Goal: Task Accomplishment & Management: Use online tool/utility

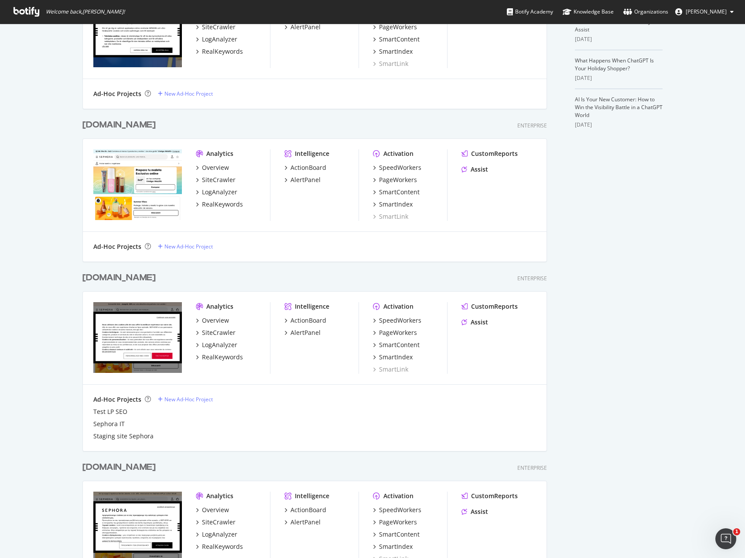
scroll to position [253, 0]
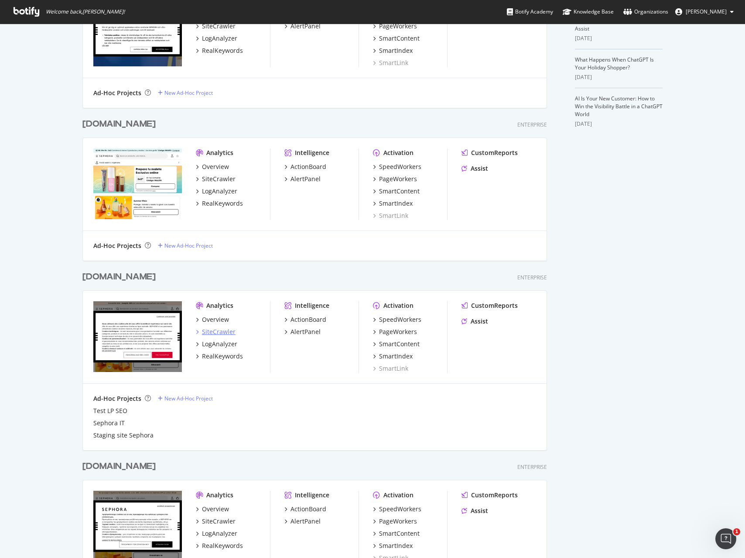
click at [224, 333] on div "SiteCrawler" at bounding box center [219, 331] width 34 height 9
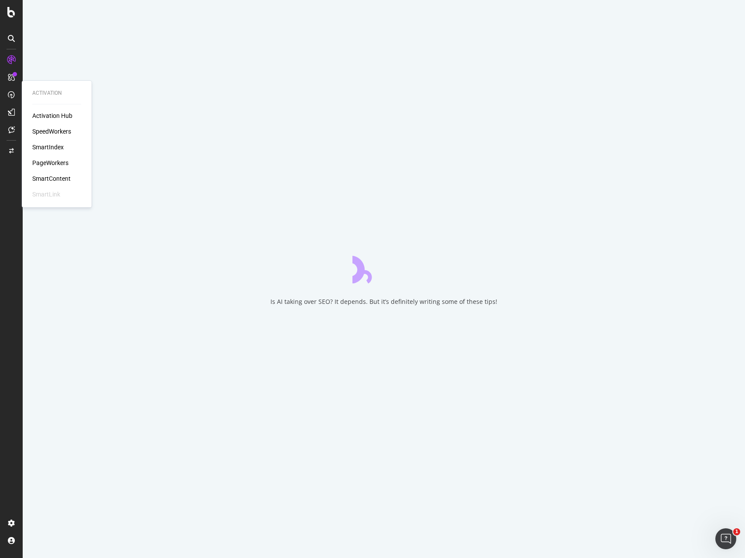
click at [52, 163] on div "PageWorkers" at bounding box center [50, 162] width 36 height 9
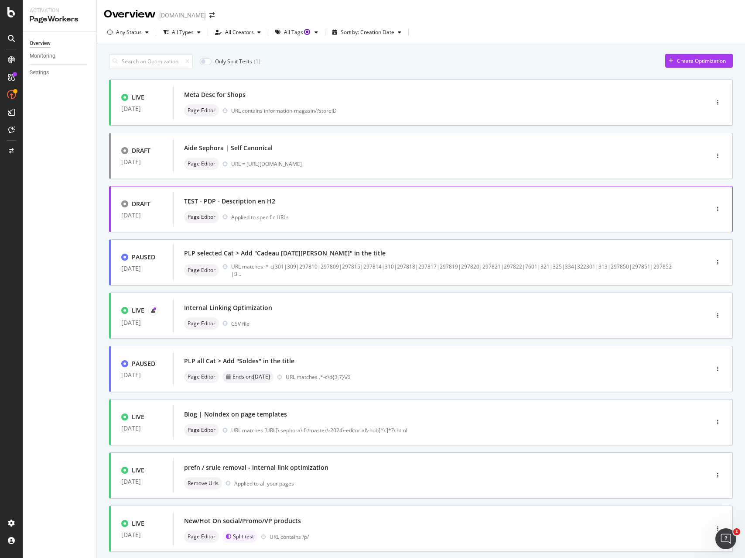
scroll to position [103, 0]
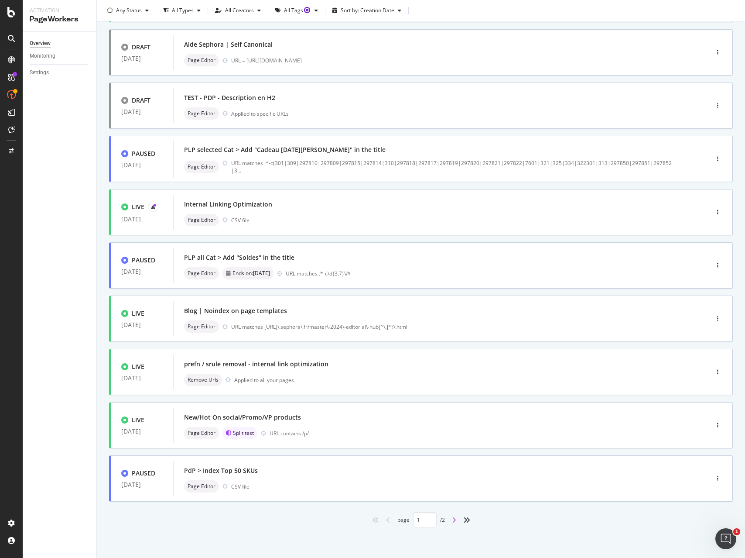
click at [454, 520] on icon "angle-right" at bounding box center [454, 519] width 4 height 7
type input "2"
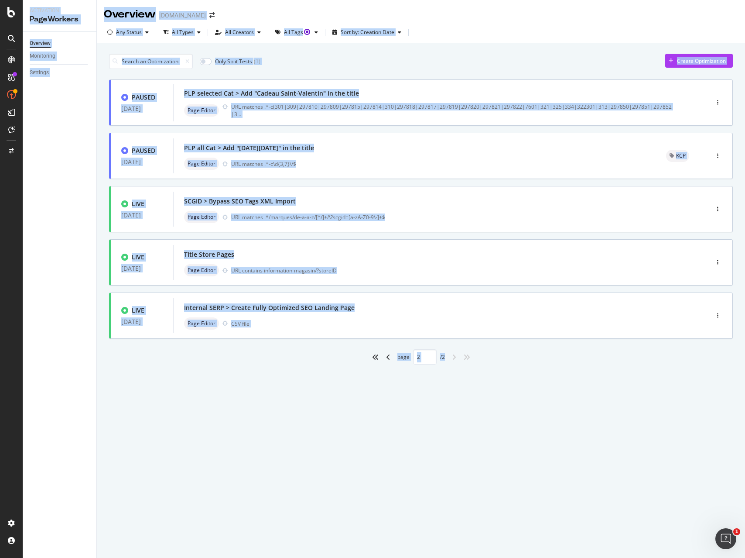
click at [454, 520] on div "Overview [DOMAIN_NAME] Any Status All Types All Creators All Tags Sort by: Crea…" at bounding box center [421, 279] width 649 height 558
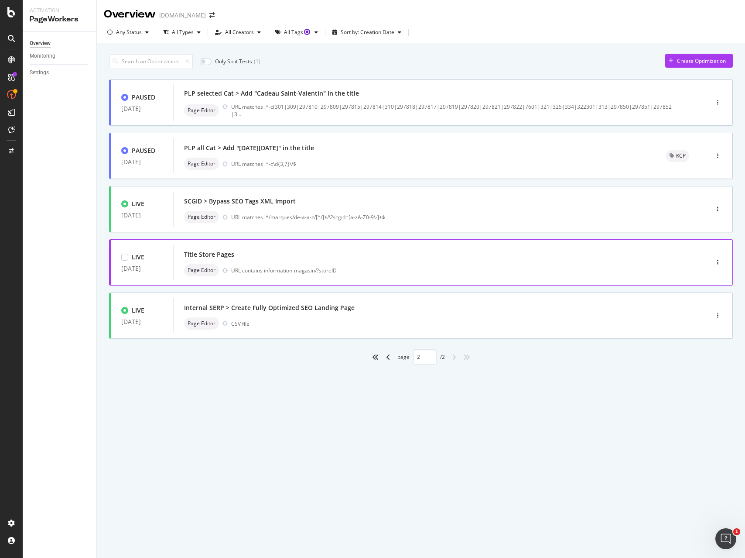
click at [322, 261] on div "Title Store Pages Page Editor URL contains information-magasin/?storeID" at bounding box center [428, 262] width 488 height 28
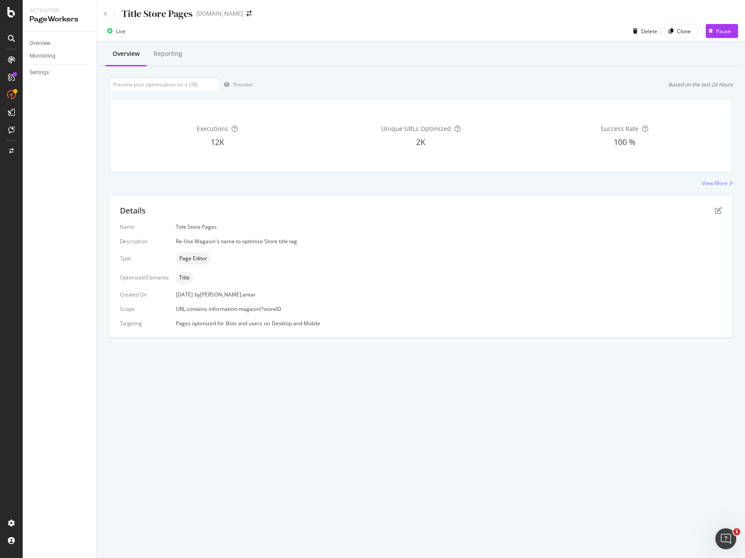
click at [106, 12] on icon at bounding box center [105, 13] width 3 height 5
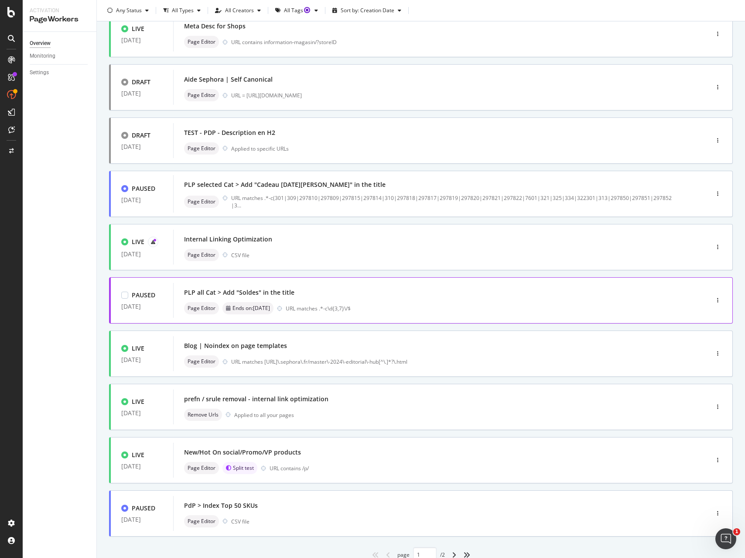
scroll to position [103, 0]
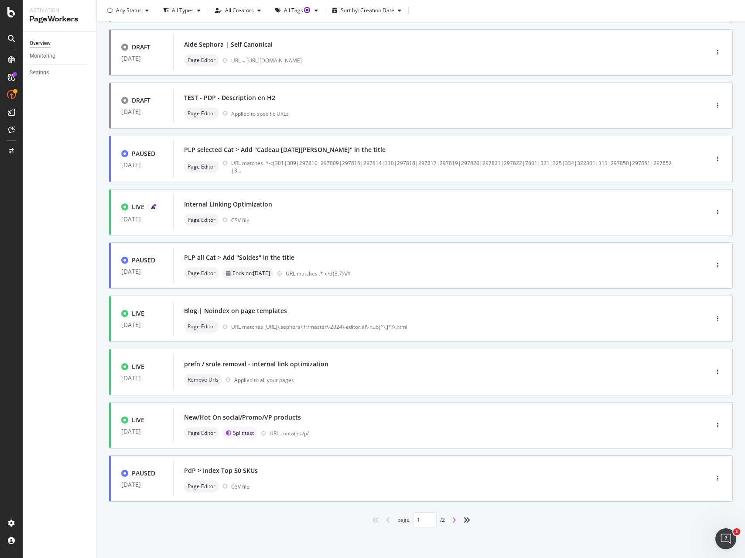
click at [455, 520] on icon "angle-right" at bounding box center [454, 519] width 4 height 7
type input "2"
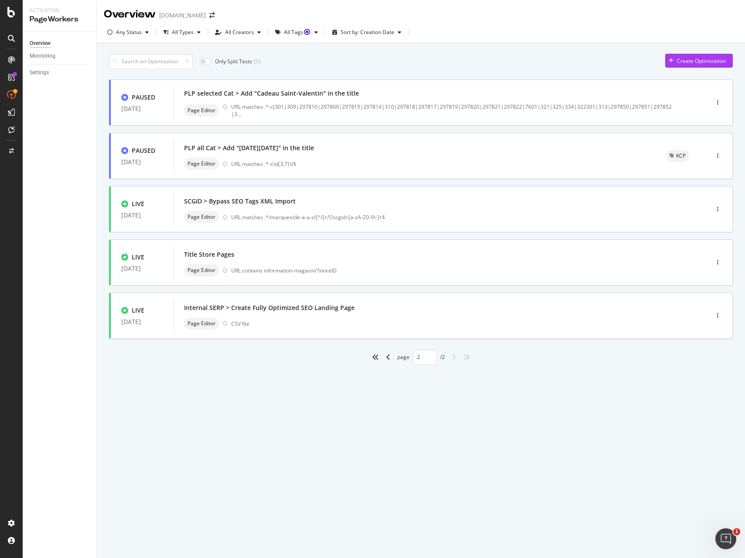
scroll to position [0, 0]
click at [283, 261] on div "Title Store Pages Page Editor URL contains information-magasin/?storeID" at bounding box center [428, 262] width 488 height 28
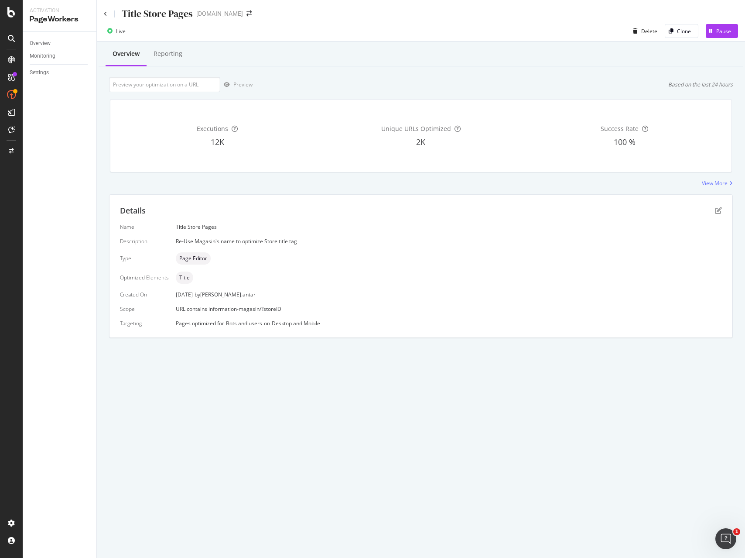
click at [338, 81] on div "Preview Based on the last 24 hours" at bounding box center [421, 84] width 624 height 15
click at [107, 15] on div "Title Store Pages" at bounding box center [148, 14] width 89 height 14
click at [106, 13] on icon at bounding box center [105, 13] width 3 height 5
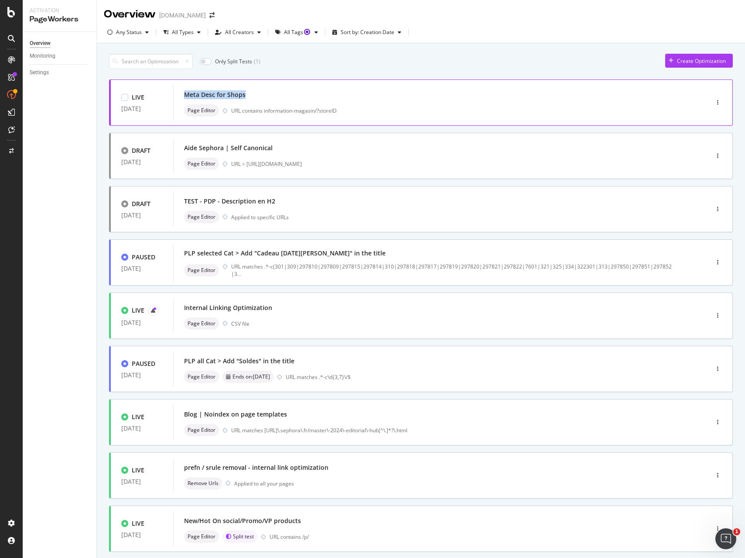
copy div "Meta Desc for Shops"
drag, startPoint x: 263, startPoint y: 95, endPoint x: 184, endPoint y: 93, distance: 79.4
click at [184, 93] on div "Meta Desc for Shops" at bounding box center [428, 95] width 488 height 12
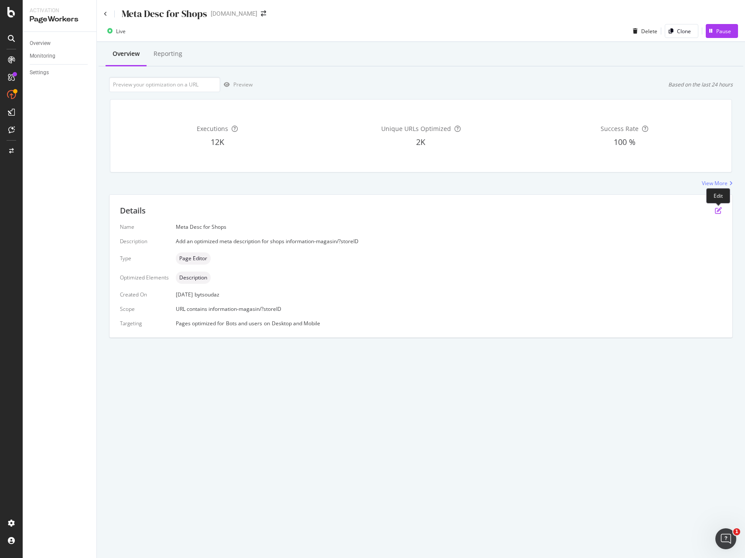
click at [720, 209] on icon "pen-to-square" at bounding box center [718, 210] width 7 height 7
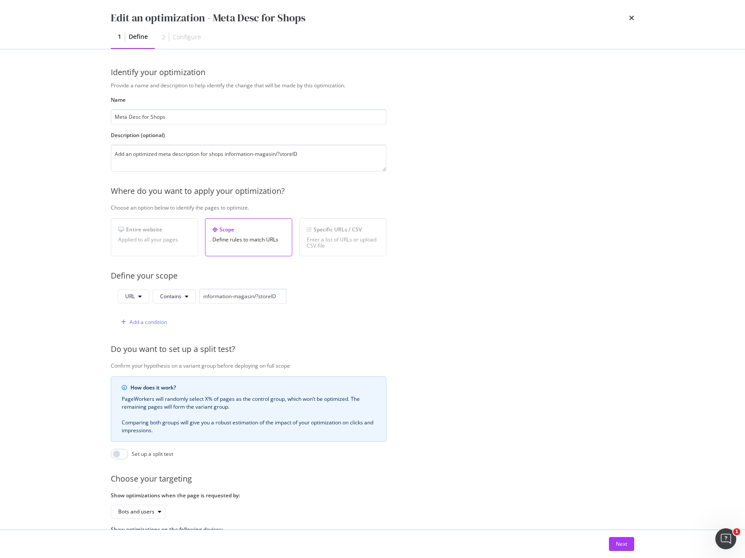
scroll to position [41, 0]
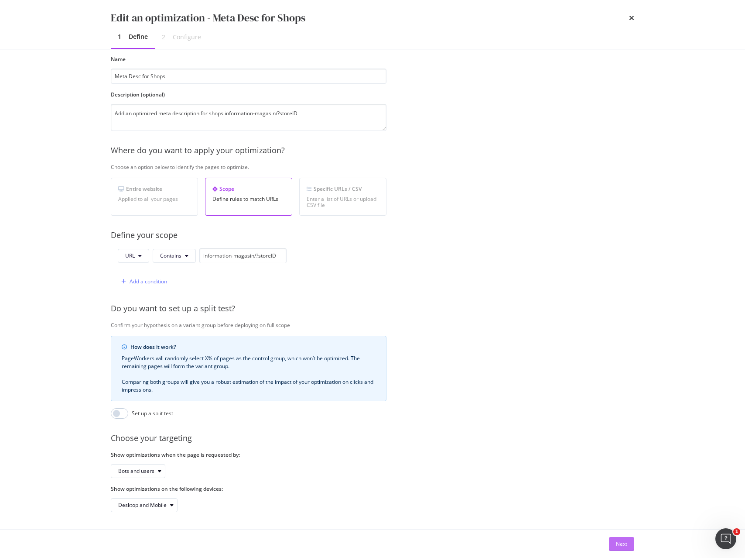
click at [612, 542] on button "Next" at bounding box center [621, 544] width 25 height 14
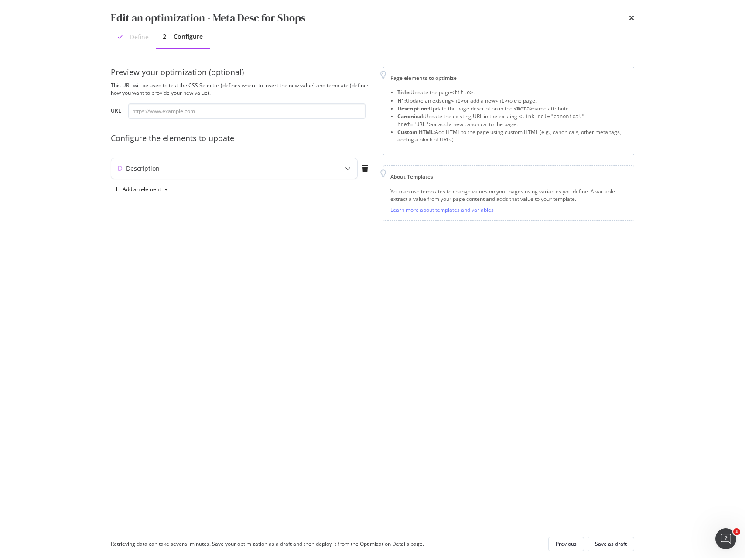
scroll to position [0, 0]
click at [346, 173] on div "modal" at bounding box center [347, 168] width 19 height 20
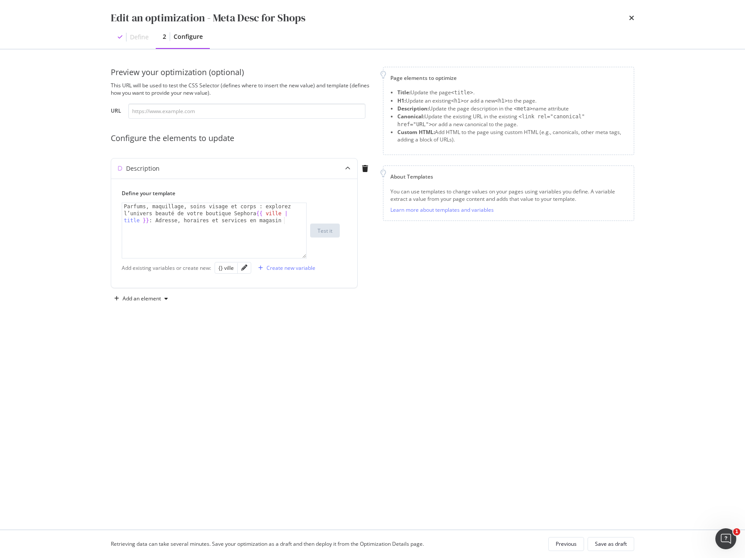
click at [565, 547] on div "Previous" at bounding box center [566, 543] width 21 height 7
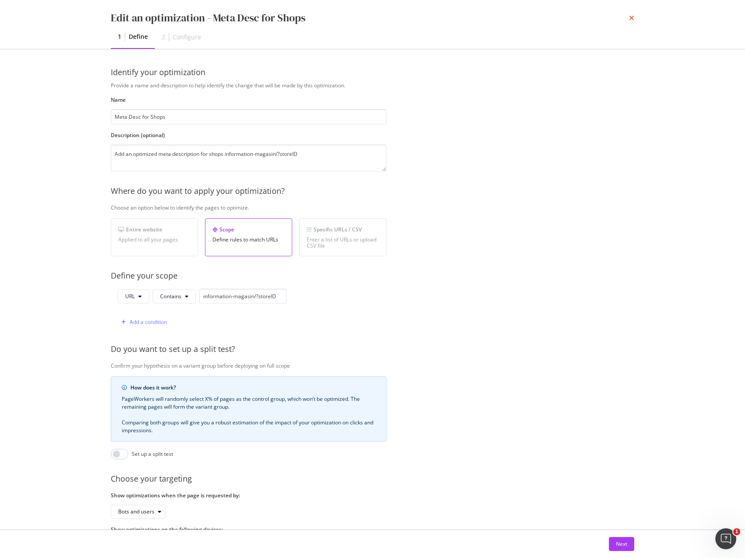
click at [634, 18] on icon "times" at bounding box center [631, 17] width 5 height 7
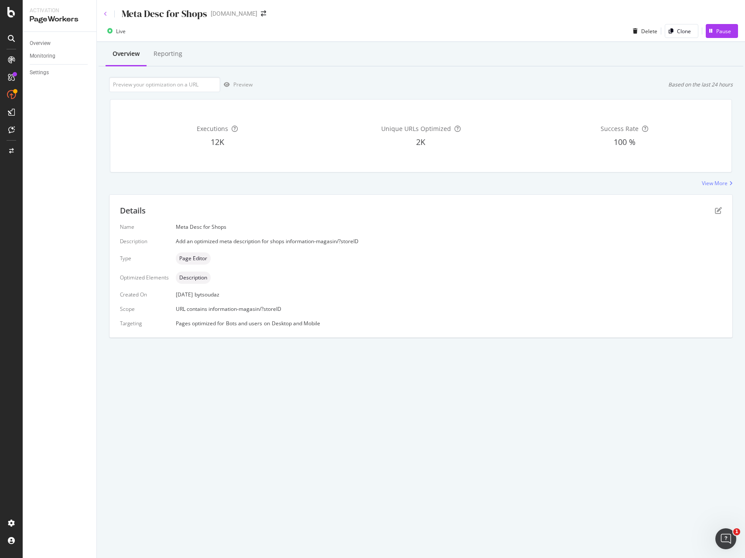
click at [104, 13] on icon at bounding box center [105, 13] width 3 height 5
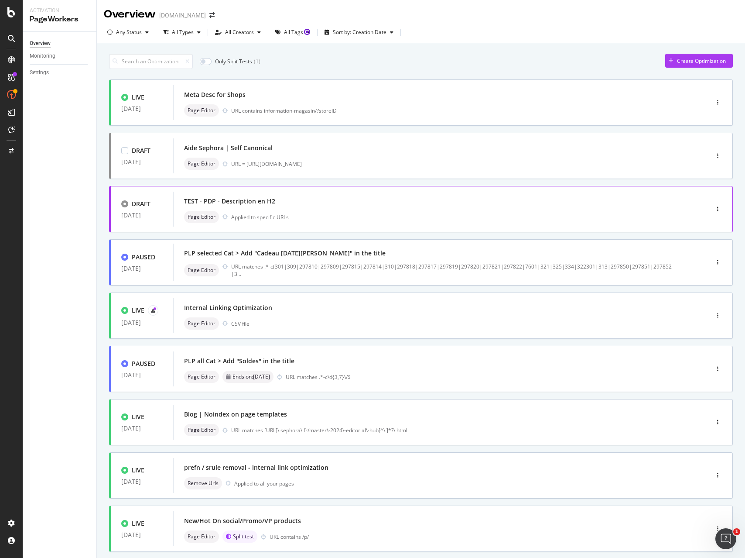
scroll to position [103, 0]
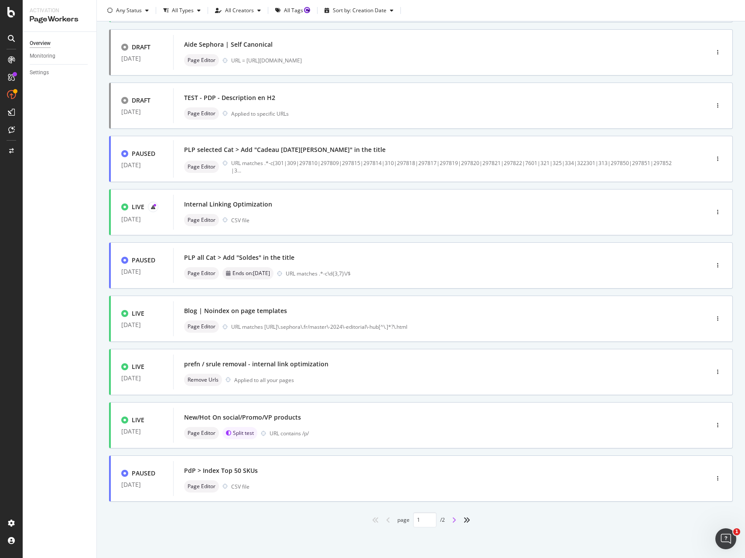
click at [454, 522] on icon "angle-right" at bounding box center [454, 519] width 4 height 7
type input "2"
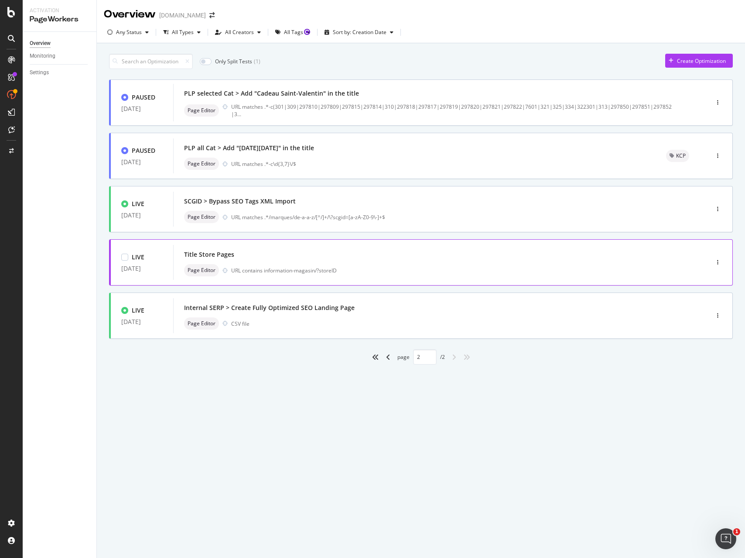
click at [329, 255] on div "Title Store Pages" at bounding box center [428, 254] width 488 height 12
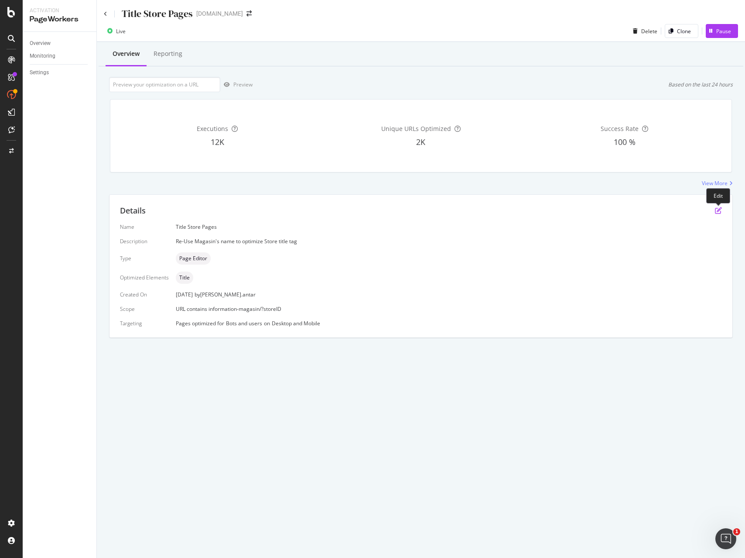
click at [719, 210] on icon "pen-to-square" at bounding box center [718, 210] width 7 height 7
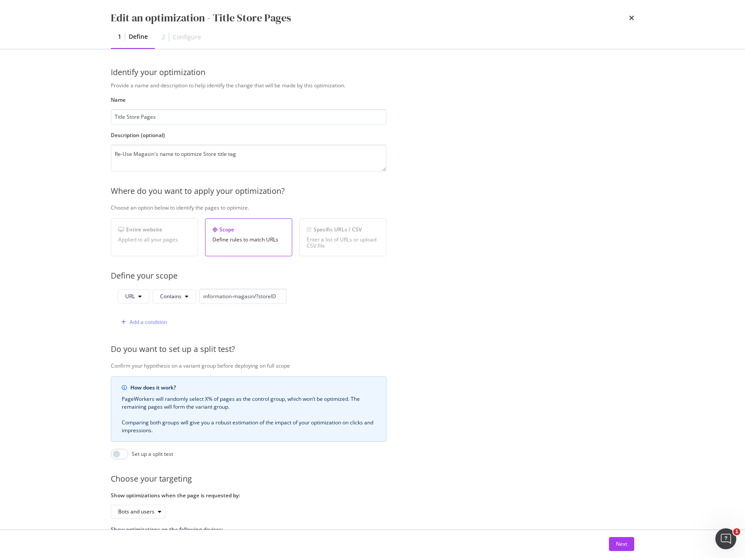
scroll to position [41, 0]
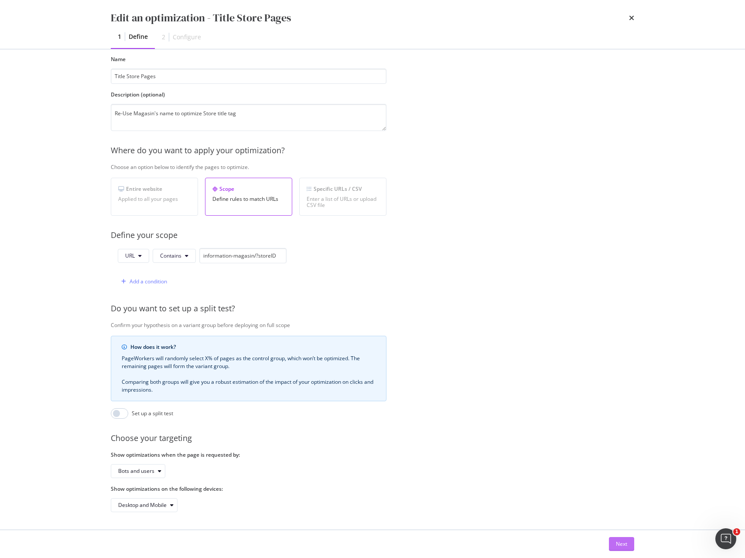
click at [617, 542] on div "Next" at bounding box center [621, 543] width 11 height 7
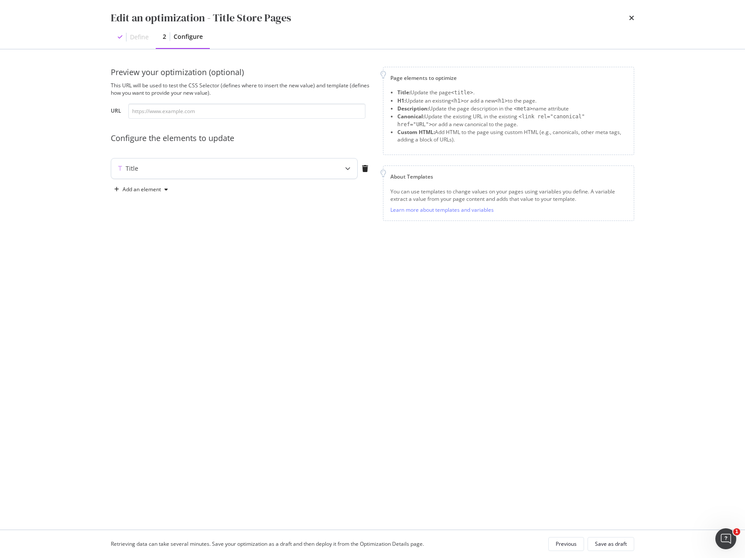
click at [346, 164] on div "modal" at bounding box center [347, 168] width 19 height 20
click at [633, 17] on icon "times" at bounding box center [631, 17] width 5 height 7
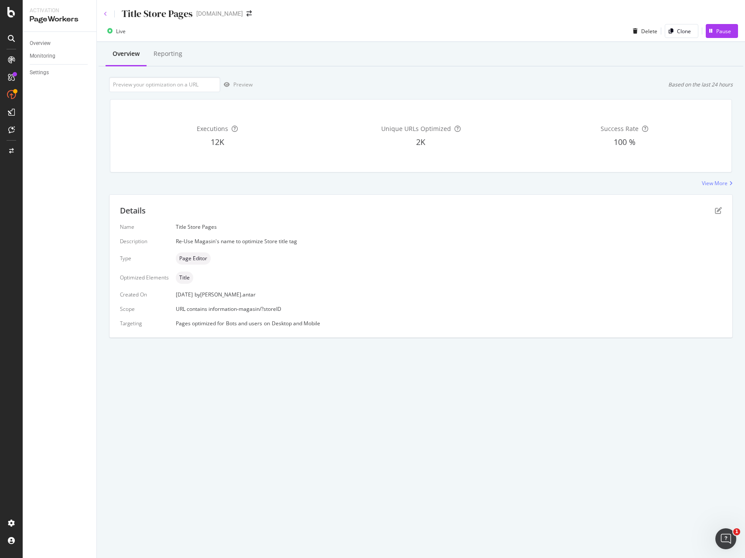
click at [106, 14] on icon at bounding box center [105, 13] width 3 height 5
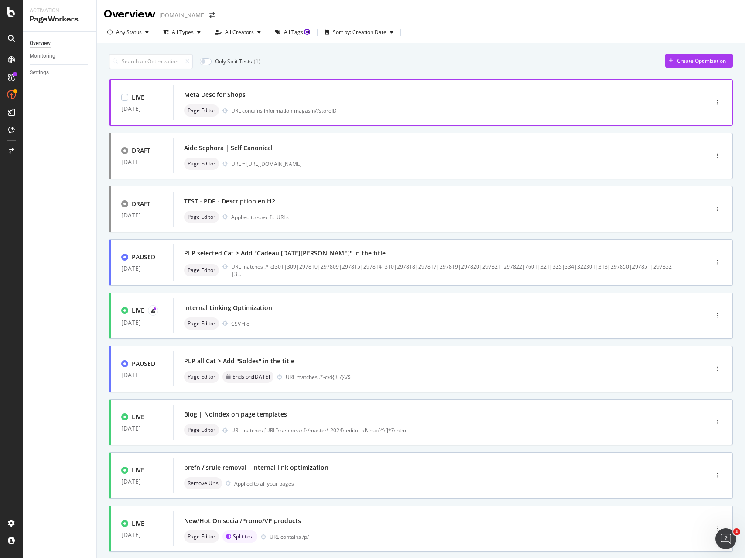
click at [245, 100] on div "Meta Desc for Shops" at bounding box center [428, 95] width 488 height 12
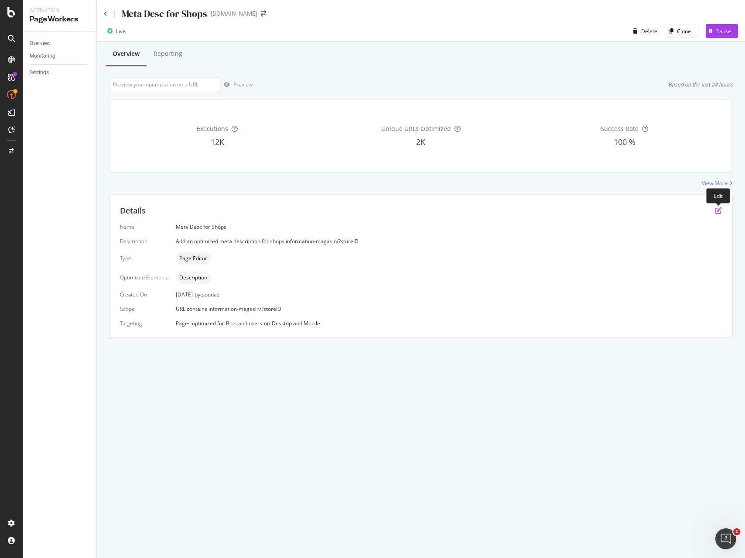
click at [717, 208] on icon "pen-to-square" at bounding box center [718, 210] width 7 height 7
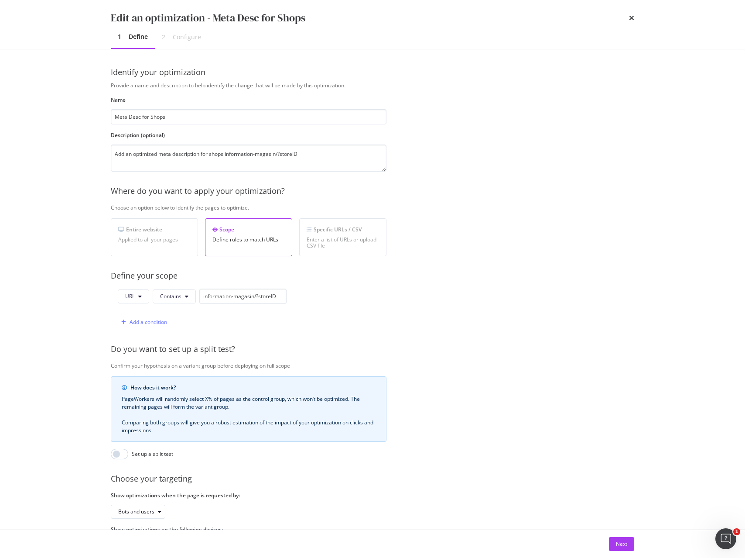
scroll to position [41, 0]
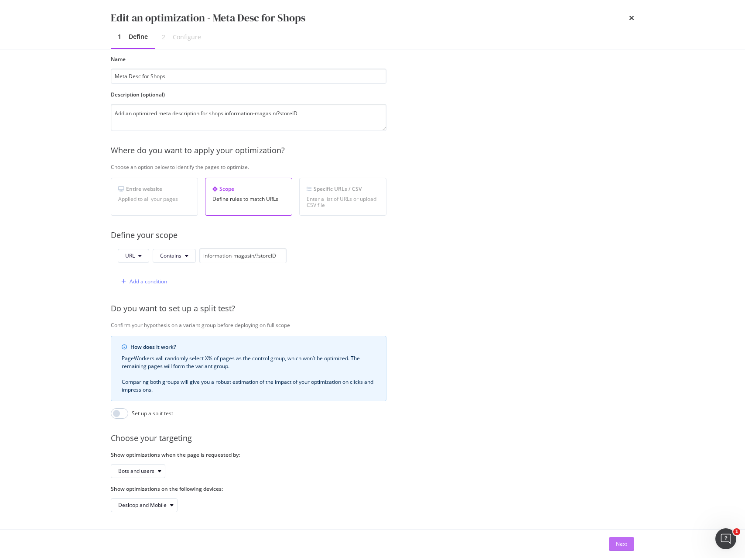
click at [619, 543] on div "Next" at bounding box center [621, 543] width 11 height 7
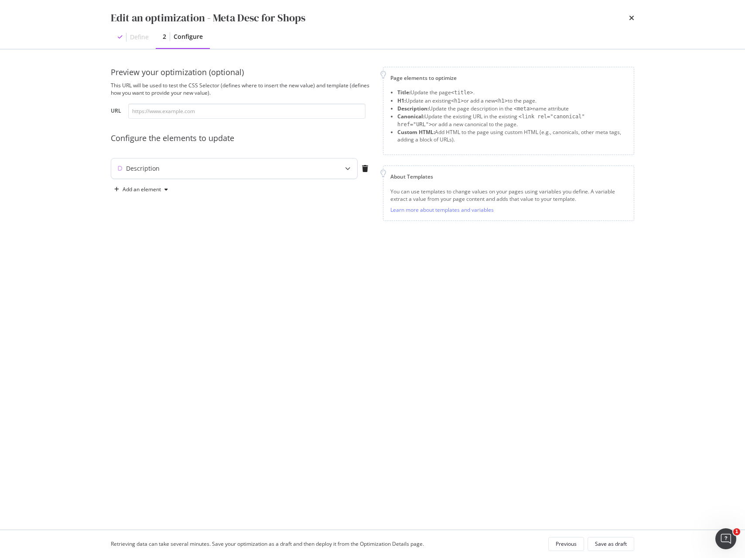
click at [306, 165] on div "Description" at bounding box center [217, 168] width 212 height 9
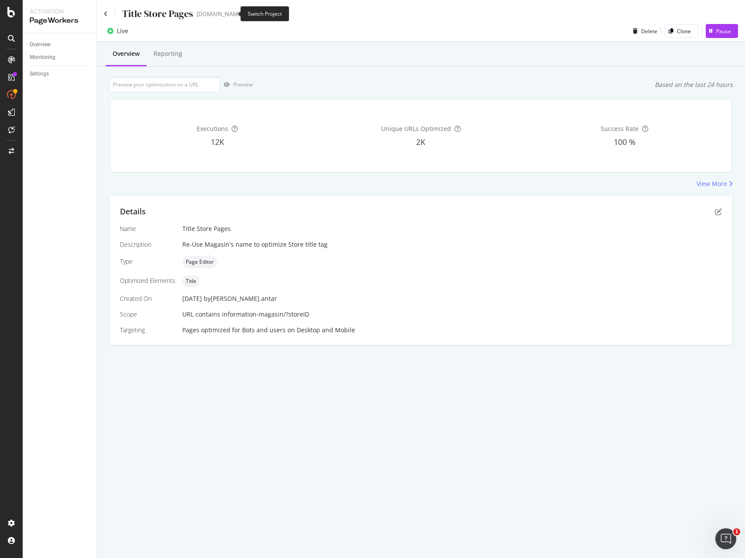
click at [247, 13] on icon "arrow-right-arrow-left" at bounding box center [249, 14] width 5 height 6
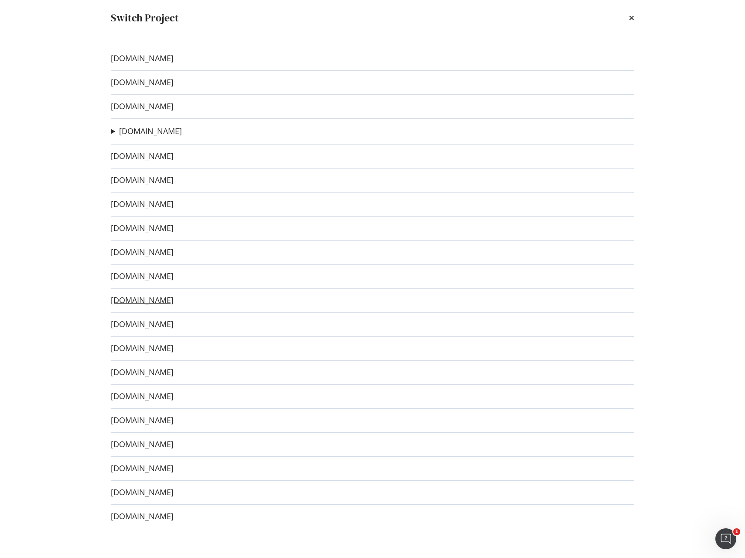
click at [155, 299] on link "[DOMAIN_NAME]" at bounding box center [142, 299] width 63 height 9
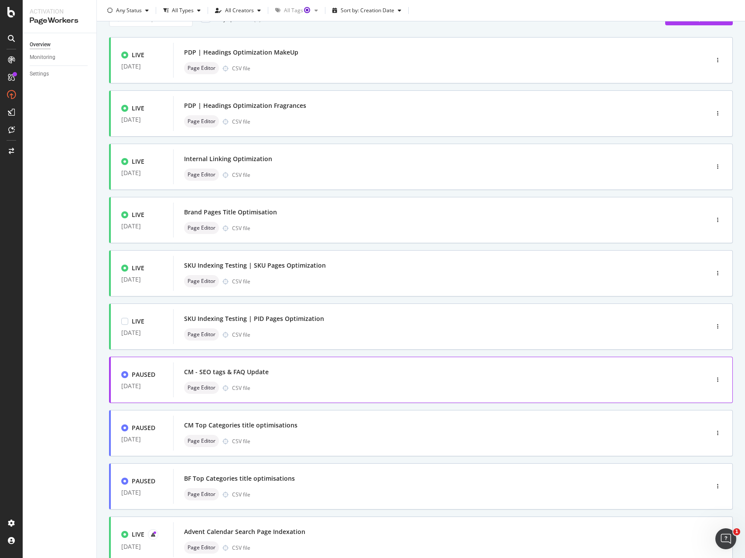
scroll to position [103, 0]
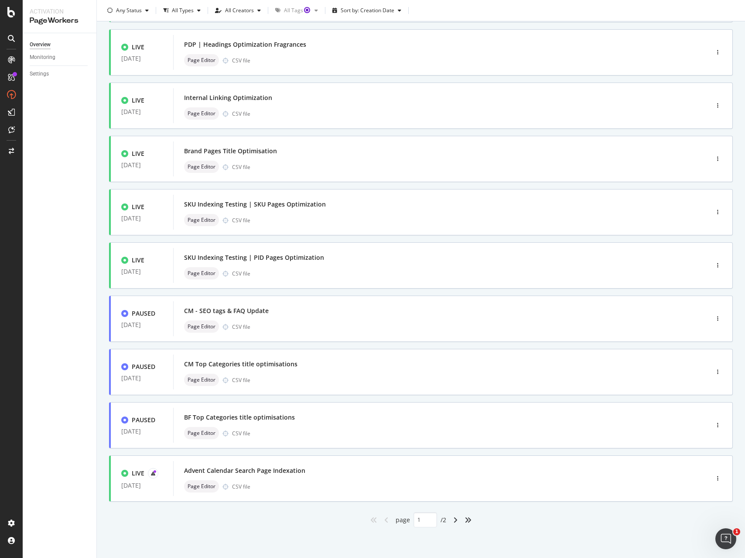
click at [454, 521] on icon "angle-right" at bounding box center [455, 519] width 4 height 7
type input "2"
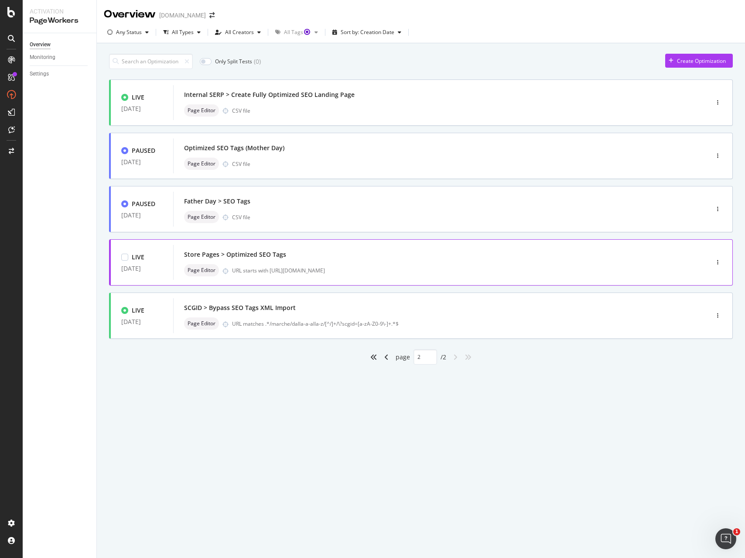
click at [521, 254] on div "Store Pages > Optimized SEO Tags" at bounding box center [428, 254] width 488 height 12
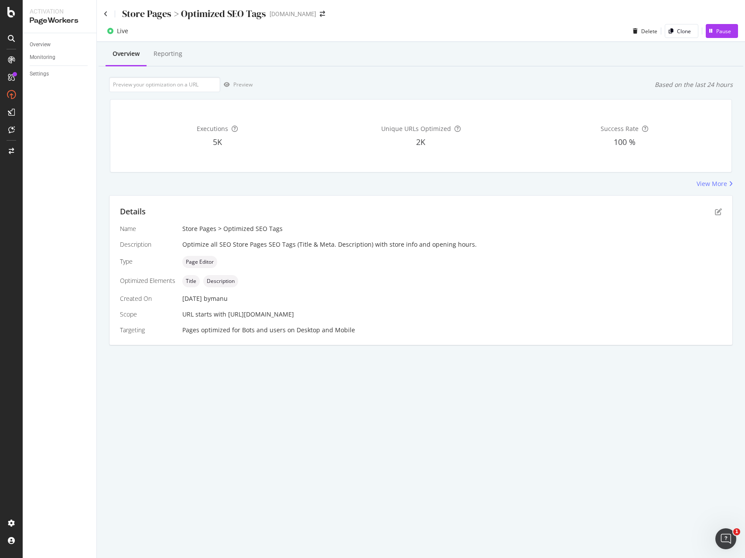
click at [722, 209] on div "Details Name Store Pages > Optimized SEO Tags Description Optimize all SEO Stor…" at bounding box center [421, 270] width 623 height 149
click at [717, 210] on icon "pen-to-square" at bounding box center [718, 211] width 7 height 7
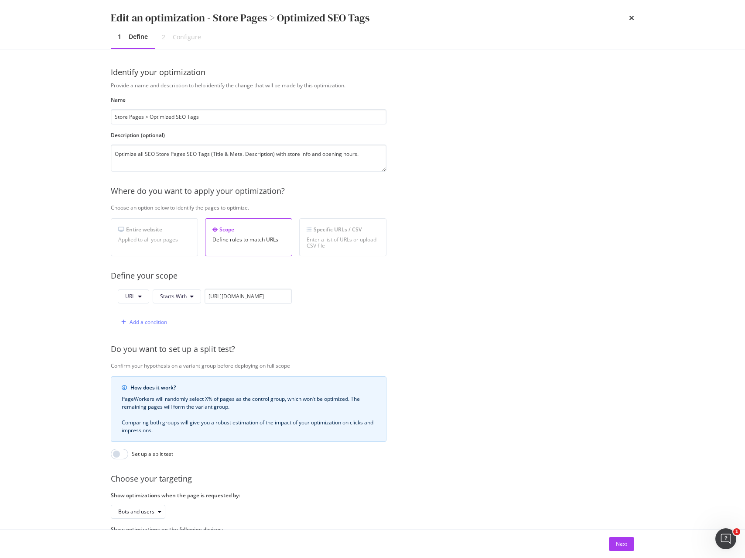
scroll to position [41, 0]
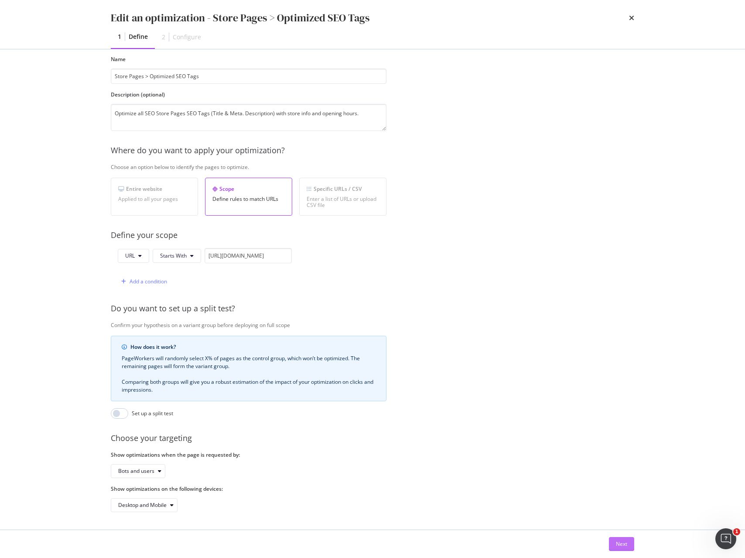
click at [628, 539] on button "Next" at bounding box center [621, 544] width 25 height 14
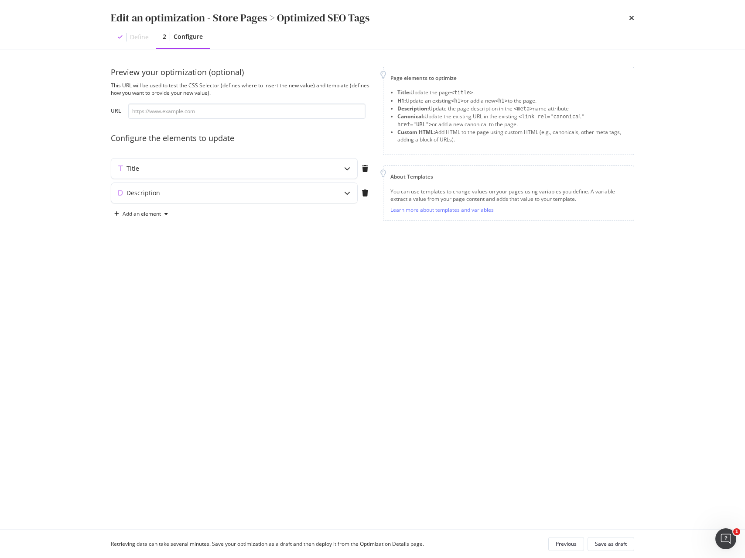
scroll to position [0, 0]
click at [348, 166] on icon "modal" at bounding box center [347, 168] width 6 height 6
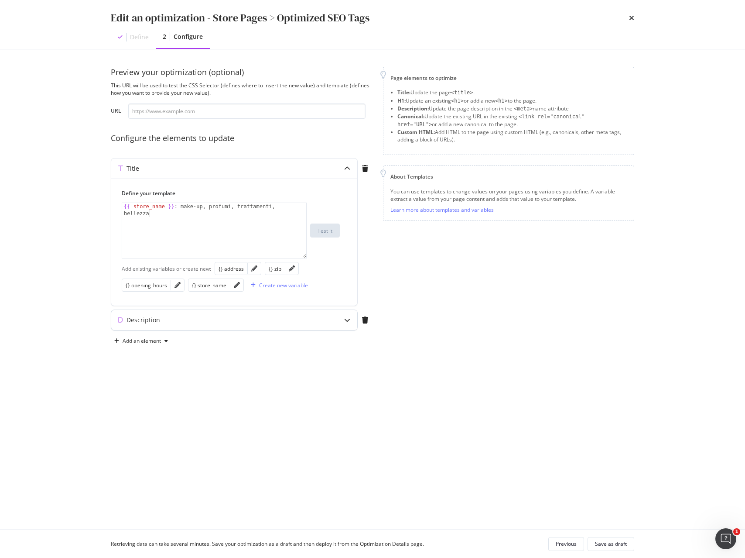
click at [346, 319] on icon "modal" at bounding box center [347, 320] width 6 height 6
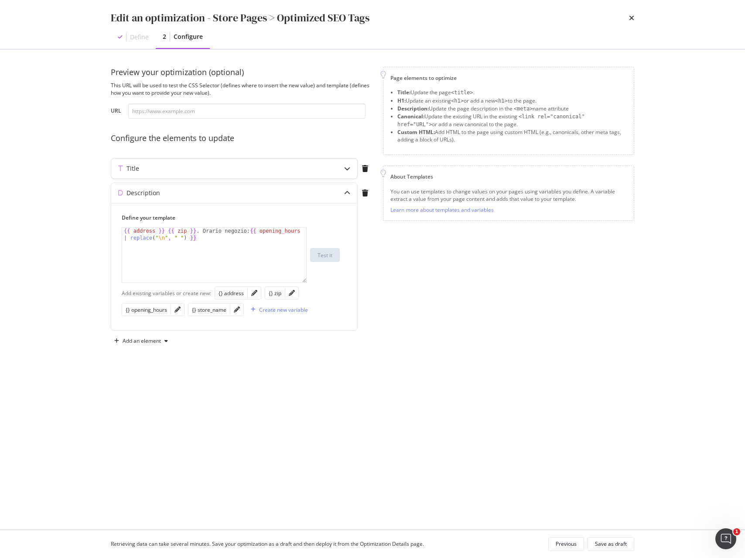
click at [350, 168] on div "modal" at bounding box center [347, 168] width 20 height 20
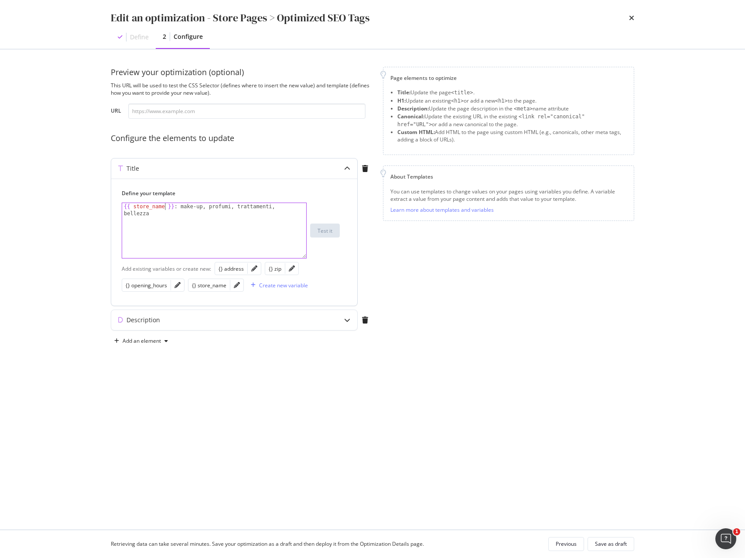
click at [165, 203] on div "{{ store_name }} : make-up, profumi, trattamenti, bellezza" at bounding box center [214, 244] width 184 height 83
type textarea "{{ store_name | title }} : make-up, profumi, trattamenti, bellezza"
click at [220, 113] on input "modal" at bounding box center [246, 110] width 237 height 15
paste input "[URL][DOMAIN_NAME]"
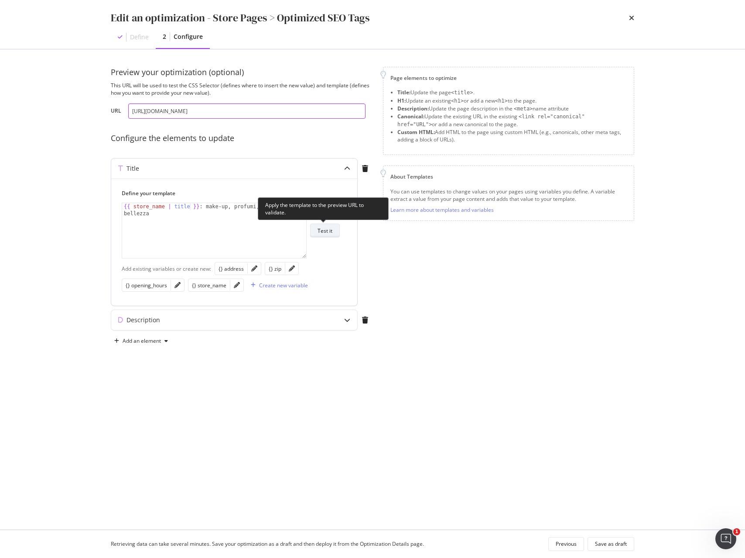
type input "[URL][DOMAIN_NAME]"
click at [328, 236] on div "Test it" at bounding box center [325, 230] width 15 height 12
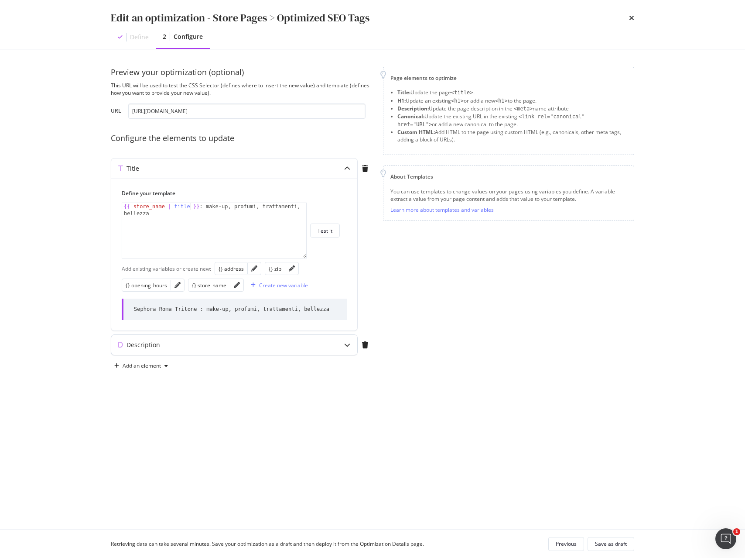
click at [346, 346] on icon "modal" at bounding box center [347, 345] width 6 height 6
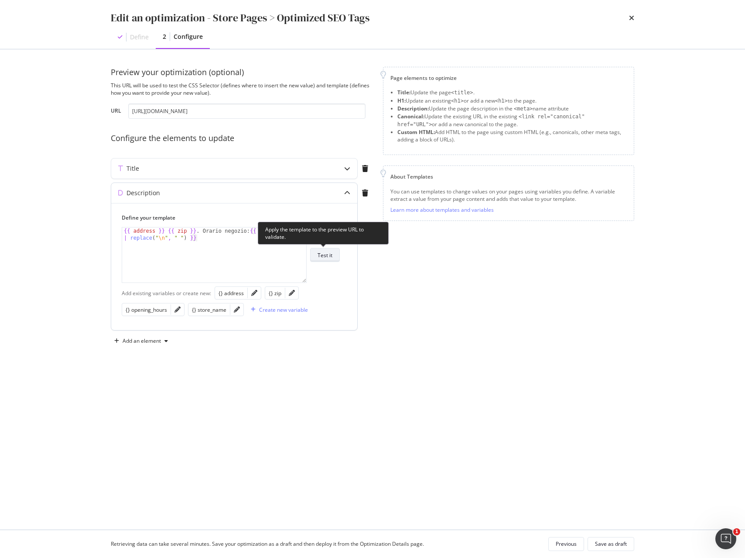
click at [325, 256] on div "Test it" at bounding box center [325, 254] width 15 height 7
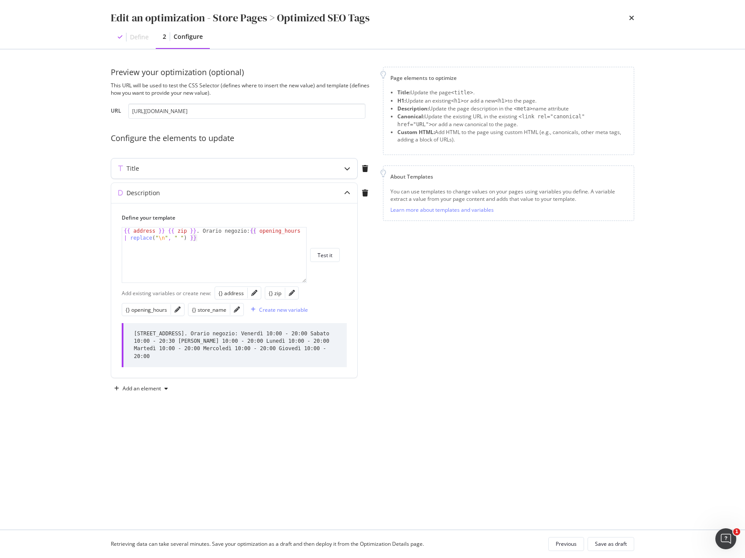
click at [311, 172] on div "Title" at bounding box center [217, 168] width 212 height 9
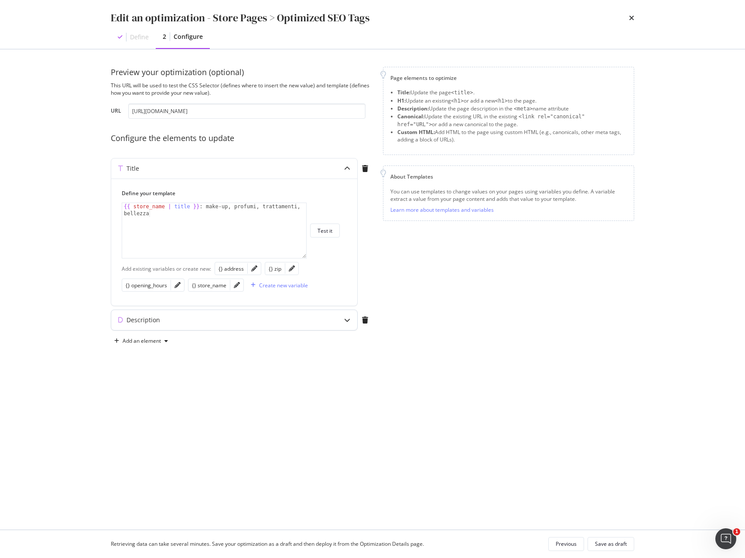
click at [334, 327] on div "Description" at bounding box center [234, 320] width 246 height 20
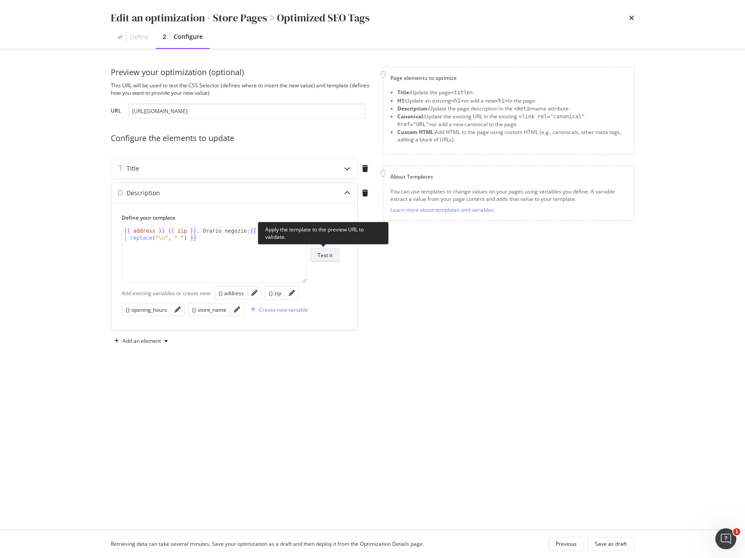
click at [329, 252] on div "Test it" at bounding box center [325, 254] width 15 height 7
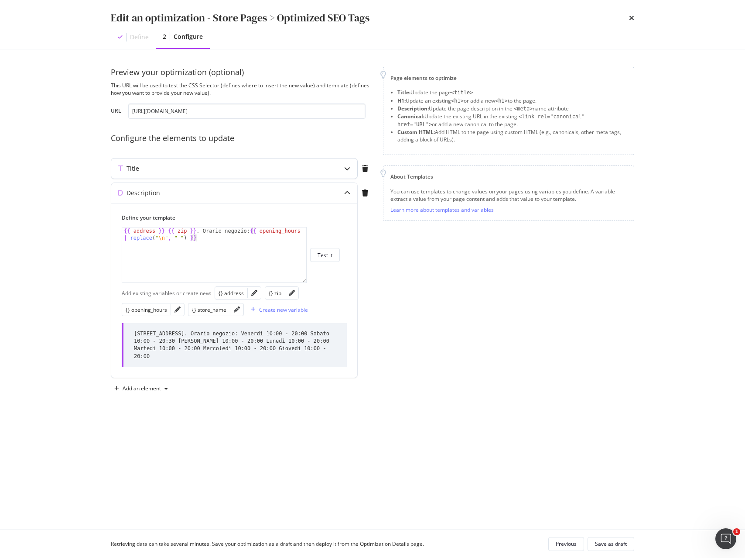
click at [327, 168] on div "Title" at bounding box center [234, 168] width 246 height 20
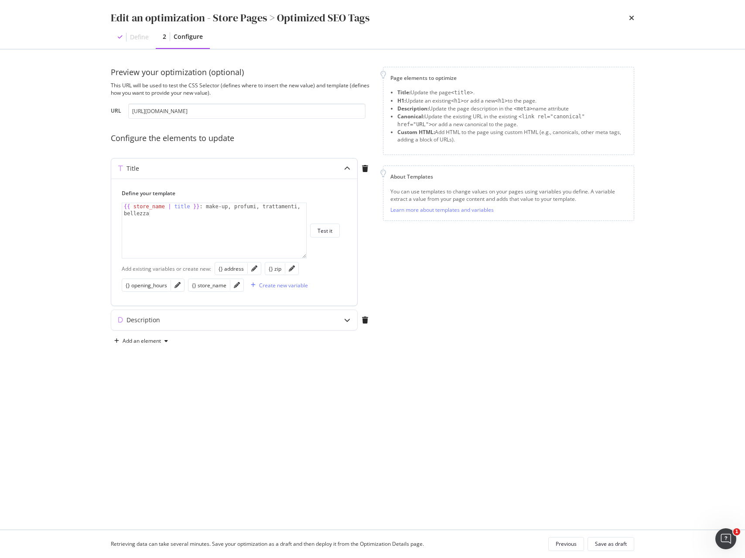
type textarea "{{ store_name | title }} : make-up, profumi, trattamenti, bellezza"
drag, startPoint x: 200, startPoint y: 206, endPoint x: 78, endPoint y: 200, distance: 122.8
click at [78, 200] on div "Edit an optimization - Store Pages > Optimized SEO Tags Define 2 Configure Prev…" at bounding box center [372, 279] width 745 height 558
click at [160, 318] on div "Description" at bounding box center [217, 320] width 212 height 9
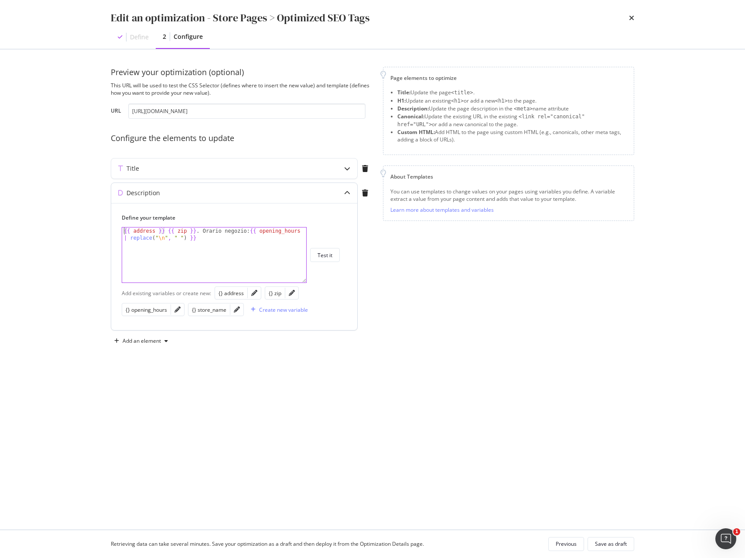
click at [123, 230] on div "{{ address }} {{ zip }} . Orario negozio: {{ opening_hours | replace ( " \n " ,…" at bounding box center [214, 268] width 184 height 83
paste textarea "{{ store_name | title }}"
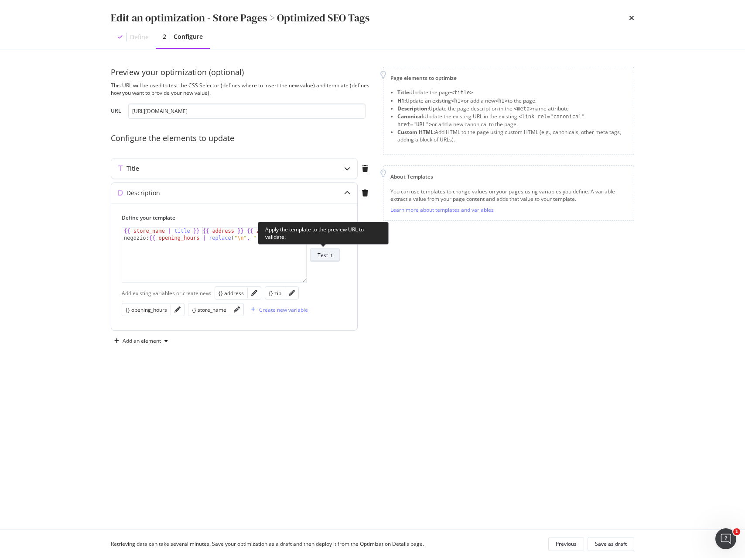
click at [321, 258] on div "Test it" at bounding box center [325, 254] width 15 height 7
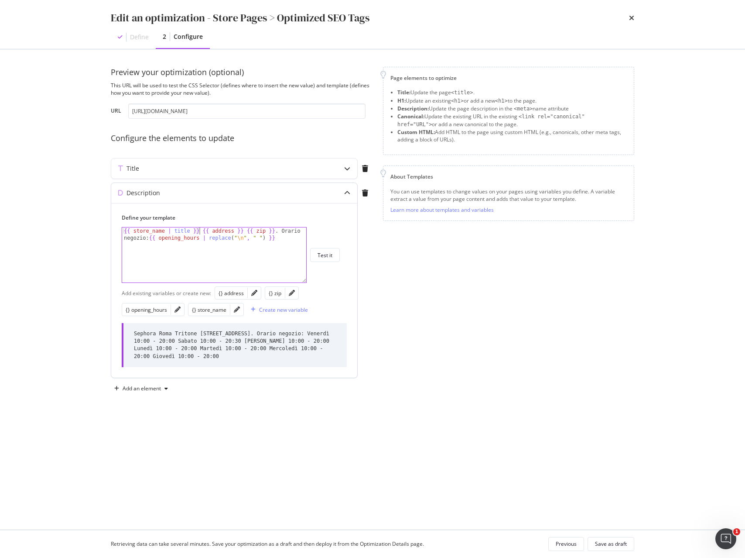
click at [198, 230] on div "{{ store_name | title }} {{ address }} {{ zip }} . Orario negozio: {{ opening_h…" at bounding box center [214, 268] width 184 height 83
click at [247, 230] on div "{{ store_name | title }} , {{ address }} {{ zip }} . Orario negozio: {{ opening…" at bounding box center [214, 268] width 184 height 83
type textarea "{{ store_name | title }}, {{ address }}, {{ zip }}. Orario negozio: {{ opening_…"
click at [322, 258] on div "Test it" at bounding box center [325, 254] width 15 height 7
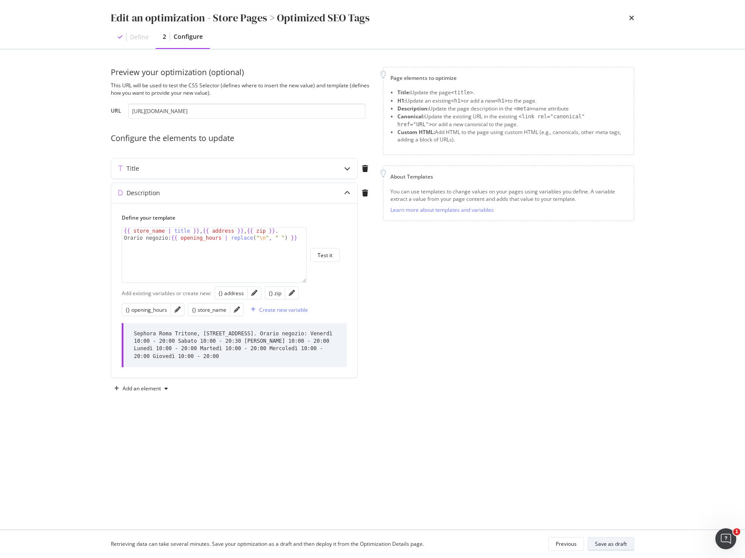
click at [611, 545] on div "Save as draft" at bounding box center [611, 543] width 32 height 7
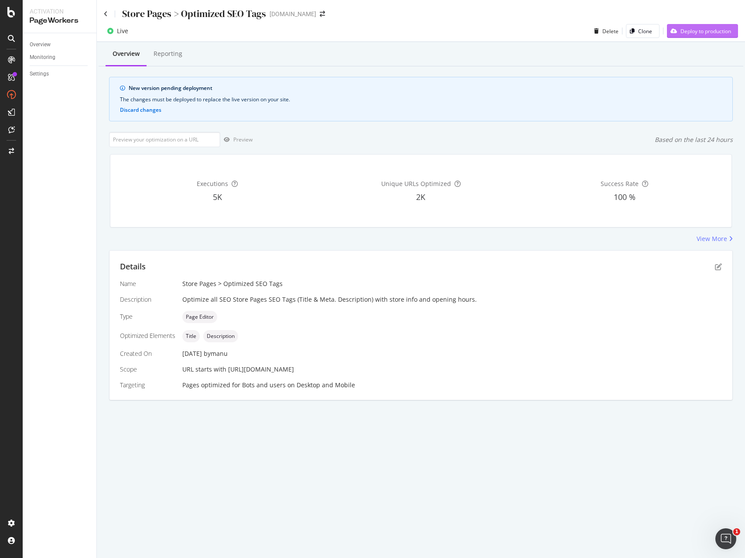
click at [712, 31] on div "Deploy to production" at bounding box center [706, 30] width 51 height 7
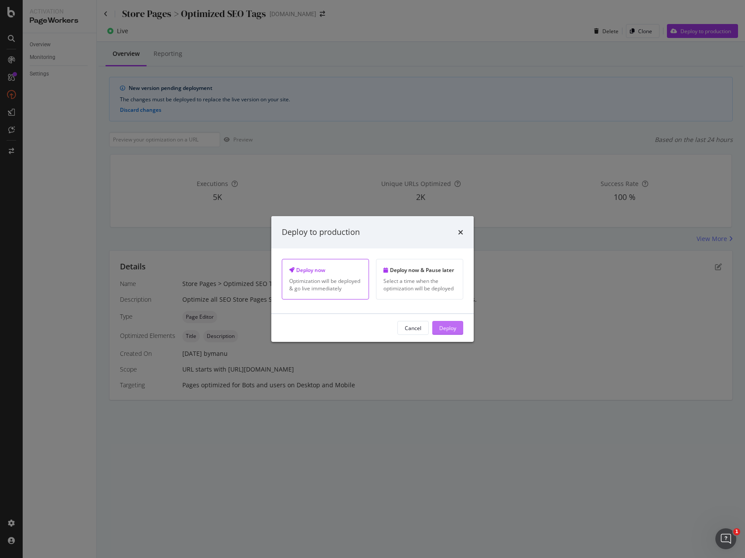
click at [444, 328] on div "Deploy" at bounding box center [447, 327] width 17 height 7
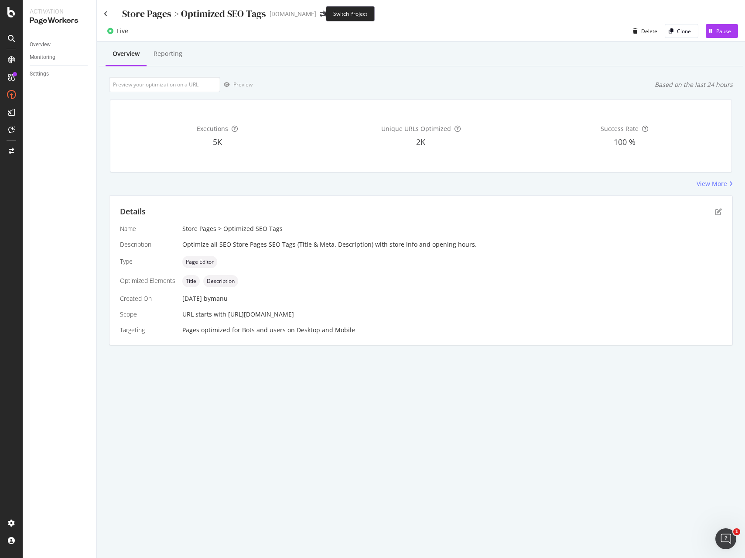
click at [316, 16] on span at bounding box center [322, 14] width 12 height 6
click at [319, 14] on span at bounding box center [322, 14] width 12 height 6
click at [320, 13] on icon "arrow-right-arrow-left" at bounding box center [322, 14] width 5 height 6
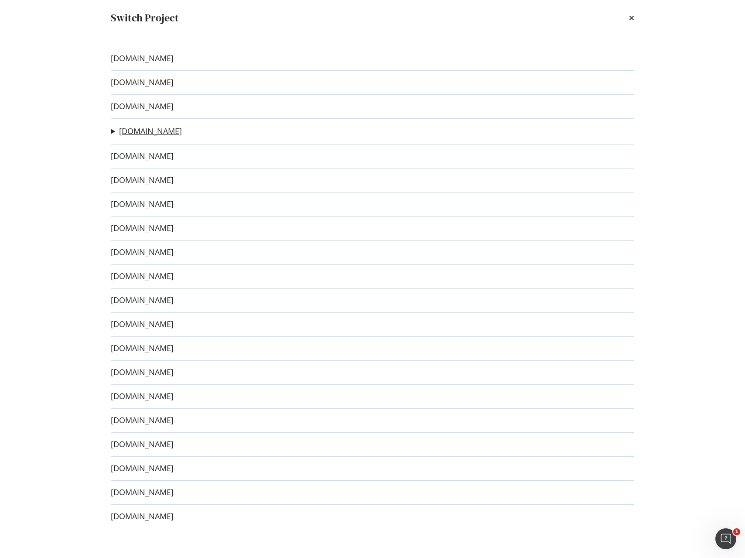
click at [137, 133] on link "[DOMAIN_NAME]" at bounding box center [150, 131] width 63 height 9
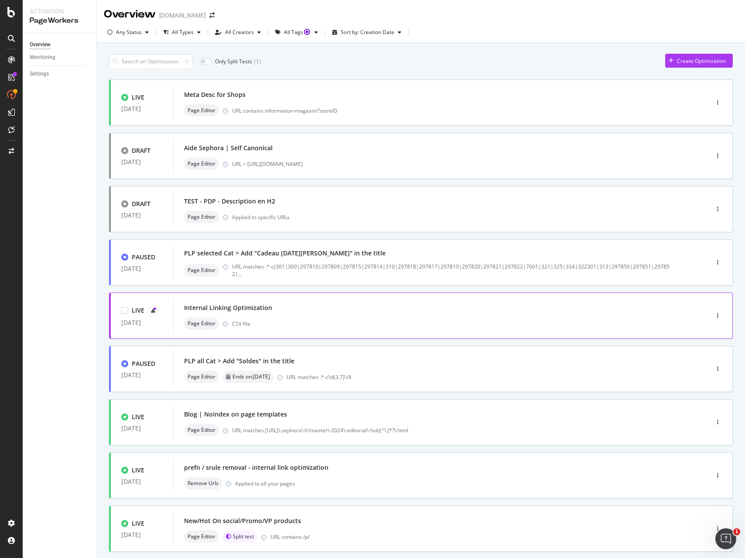
click at [327, 319] on div "Page Editor CSV file" at bounding box center [428, 323] width 488 height 12
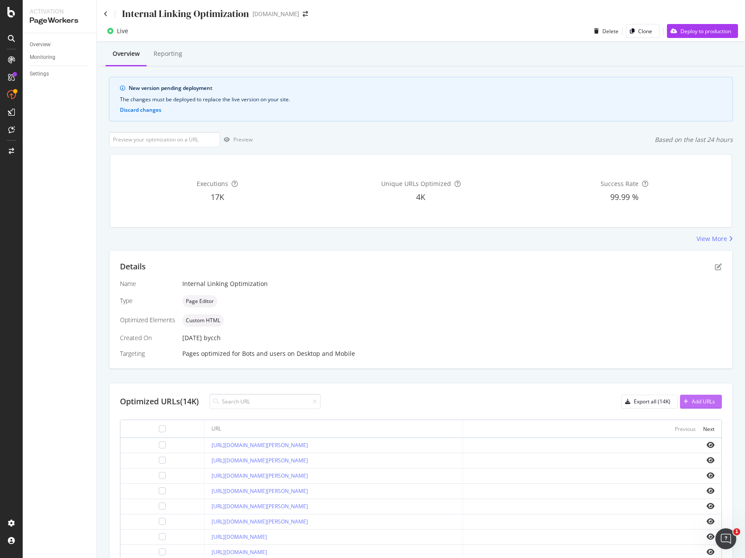
click at [702, 398] on div "Add URLs" at bounding box center [703, 401] width 23 height 7
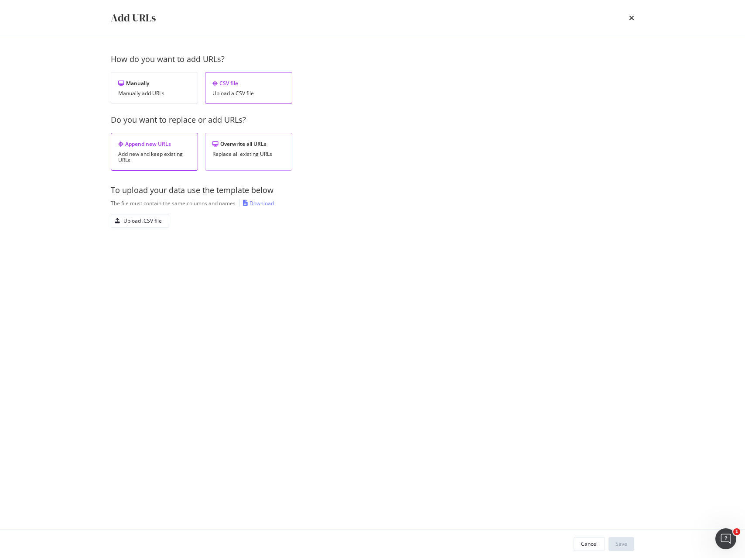
drag, startPoint x: 228, startPoint y: 156, endPoint x: 225, endPoint y: 164, distance: 8.7
click at [228, 156] on div "Replace all existing URLs" at bounding box center [249, 154] width 72 height 6
click at [144, 230] on div "How do you want to add URLs? Manually Manually add URLs CSV file Upload a CSV f…" at bounding box center [373, 157] width 524 height 206
click at [144, 223] on div "Upload .CSV file" at bounding box center [143, 220] width 38 height 7
click at [616, 546] on div "Save" at bounding box center [622, 543] width 12 height 7
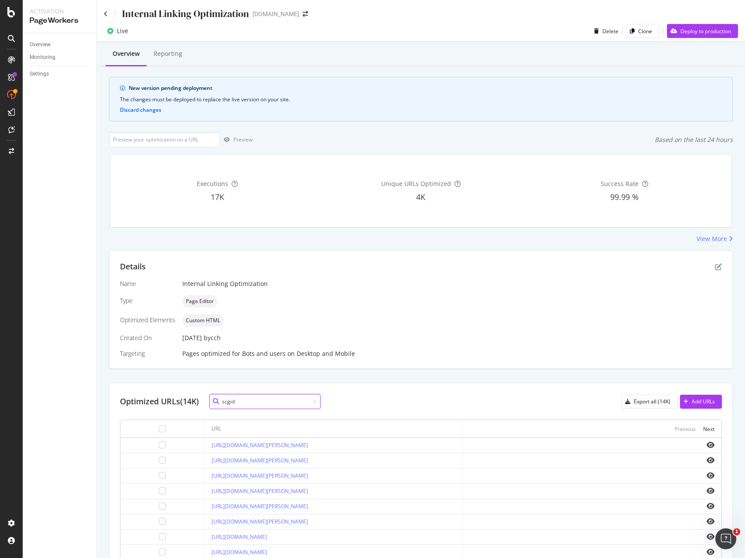
type input "scgid"
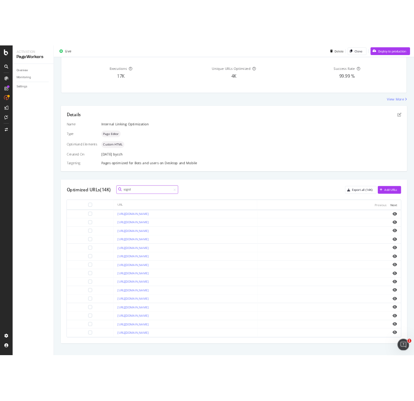
scroll to position [151, 0]
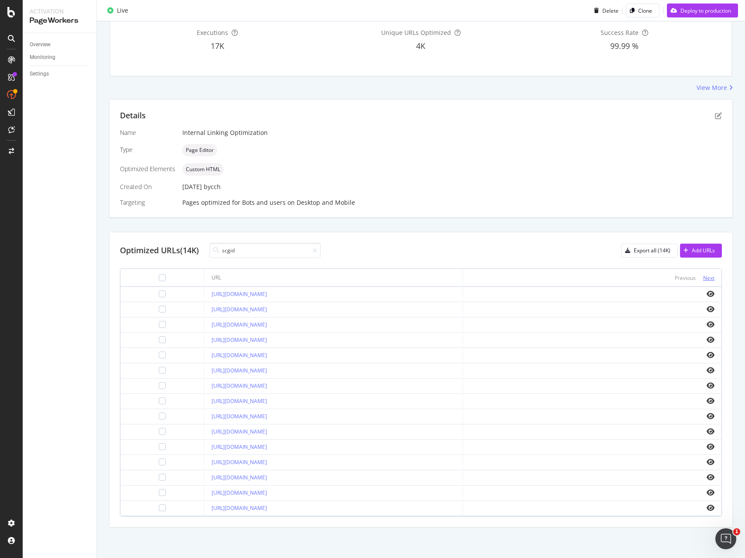
click at [708, 275] on div "Next" at bounding box center [708, 277] width 11 height 7
click at [710, 276] on div "Next" at bounding box center [708, 277] width 11 height 7
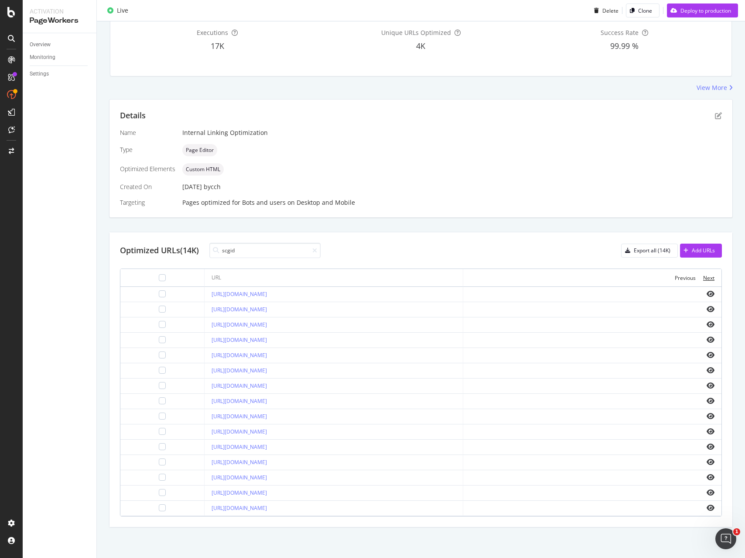
click at [710, 276] on div "Next" at bounding box center [708, 277] width 11 height 7
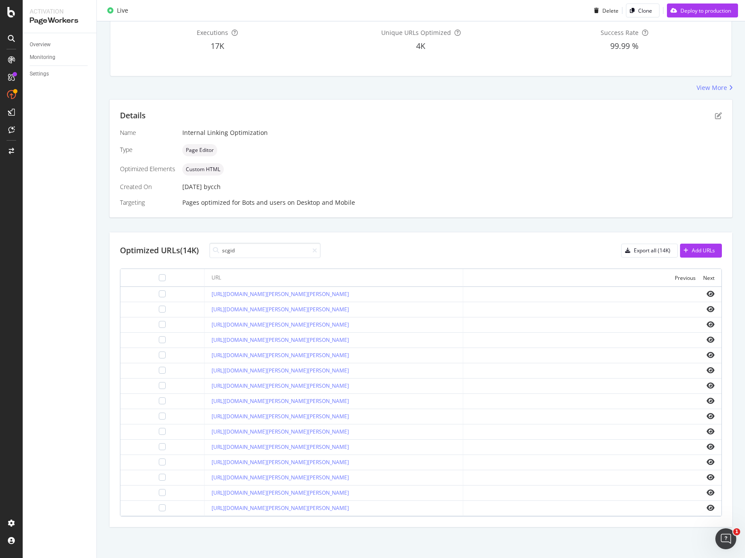
click at [710, 276] on div "Next" at bounding box center [708, 277] width 11 height 7
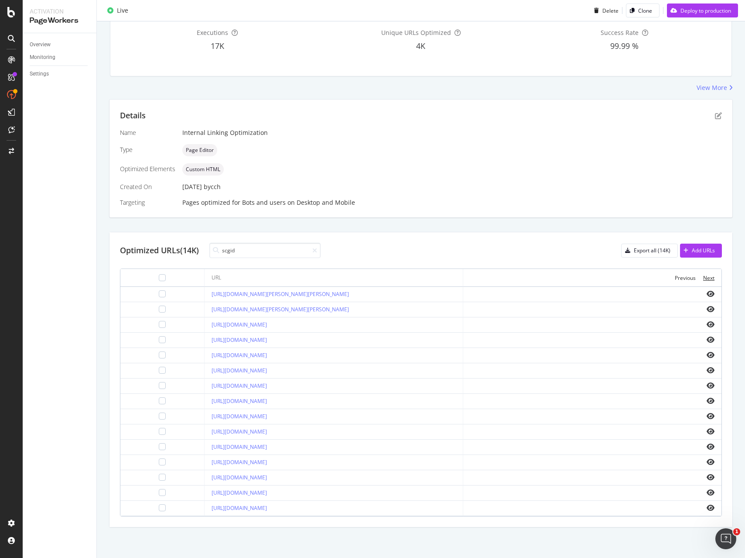
click at [710, 276] on div "Next" at bounding box center [708, 277] width 11 height 7
